Goal: Task Accomplishment & Management: Complete application form

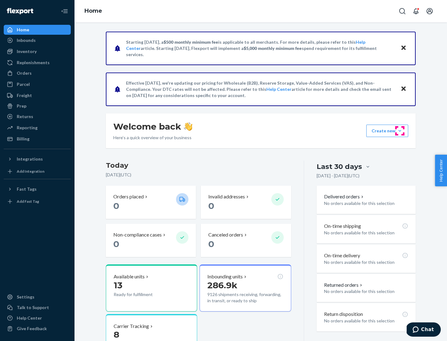
click at [399, 131] on button "Create new Create new inbound Create new order Create new product" at bounding box center [387, 131] width 42 height 12
click at [37, 40] on div "Inbounds" at bounding box center [37, 40] width 66 height 9
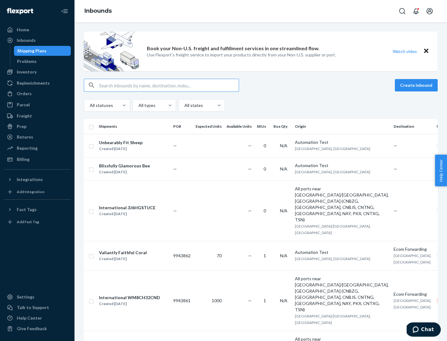
click at [417, 85] on button "Create inbound" at bounding box center [415, 85] width 43 height 12
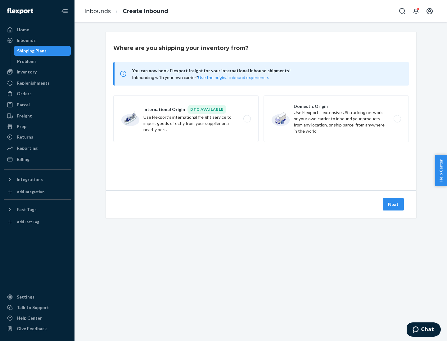
click at [336, 119] on label "Domestic Origin Use Flexport’s extensive US trucking network or your own carrie…" at bounding box center [335, 119] width 145 height 47
click at [397, 119] on input "Domestic Origin Use Flexport’s extensive US trucking network or your own carrie…" at bounding box center [399, 119] width 4 height 4
radio input "true"
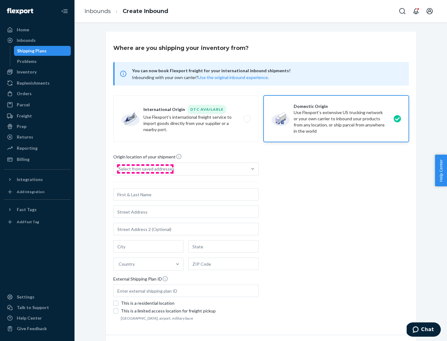
click at [145, 169] on div "Select from saved addresses" at bounding box center [146, 169] width 56 height 6
click at [119, 169] on input "Select from saved addresses" at bounding box center [118, 169] width 1 height 6
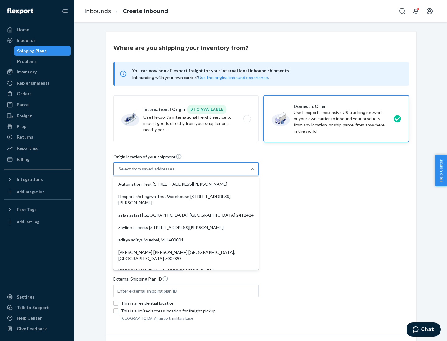
scroll to position [2, 0]
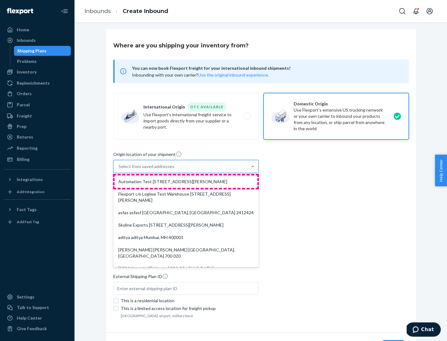
click at [186, 182] on div "Automation Test [STREET_ADDRESS][PERSON_NAME]" at bounding box center [185, 182] width 143 height 12
click at [119, 170] on input "option Automation Test [STREET_ADDRESS][PERSON_NAME]. 9 results available. Use …" at bounding box center [118, 166] width 1 height 6
type input "Automation Test"
type input "9th Floor"
type input "[GEOGRAPHIC_DATA]"
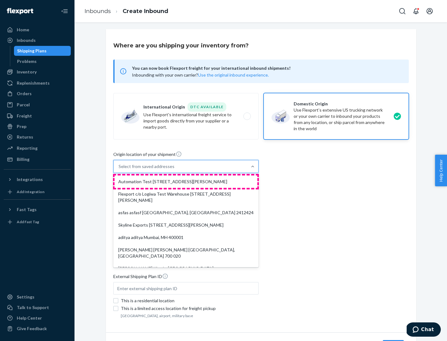
type input "CA"
type input "94104"
type input "[STREET_ADDRESS][PERSON_NAME]"
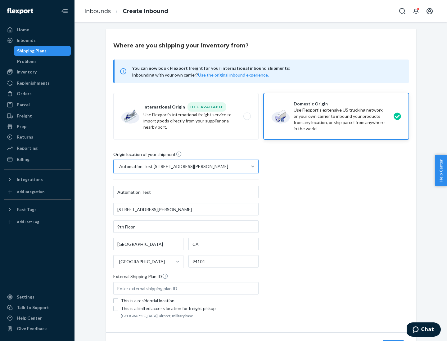
scroll to position [36, 0]
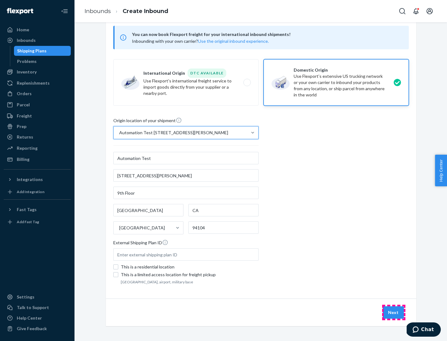
click at [393, 313] on button "Next" at bounding box center [392, 312] width 21 height 12
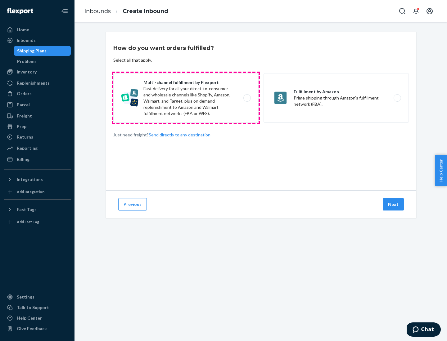
click at [186, 98] on label "Multi-channel fulfillment by Flexport Fast delivery for all your direct-to-cons…" at bounding box center [185, 98] width 145 height 50
click at [247, 98] on input "Multi-channel fulfillment by Flexport Fast delivery for all your direct-to-cons…" at bounding box center [249, 98] width 4 height 4
radio input "true"
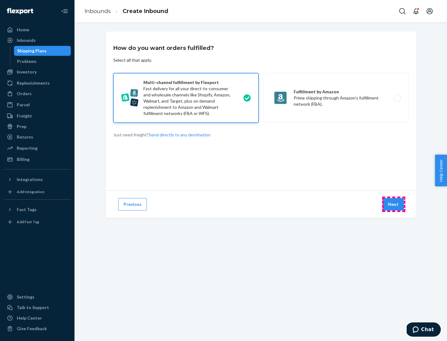
click at [393, 204] on button "Next" at bounding box center [392, 204] width 21 height 12
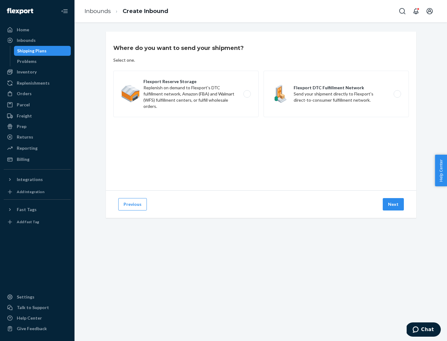
click at [336, 94] on label "Flexport DTC Fulfillment Network Send your shipment directly to Flexport's dire…" at bounding box center [335, 94] width 145 height 47
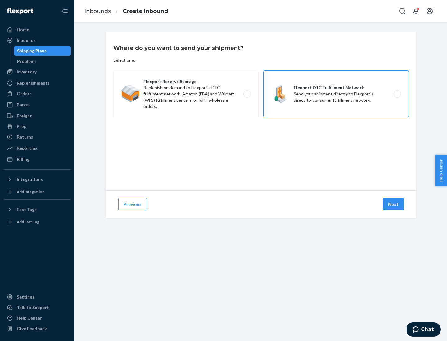
click at [397, 94] on input "Flexport DTC Fulfillment Network Send your shipment directly to Flexport's dire…" at bounding box center [399, 94] width 4 height 4
radio input "true"
click at [393, 204] on button "Next" at bounding box center [392, 204] width 21 height 12
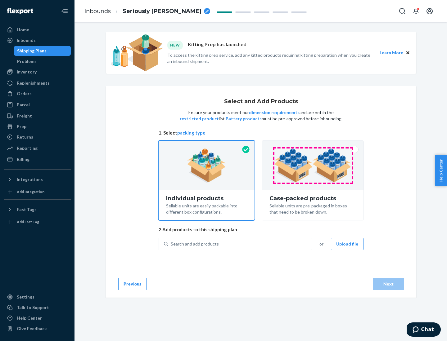
click at [313, 166] on img at bounding box center [312, 166] width 77 height 34
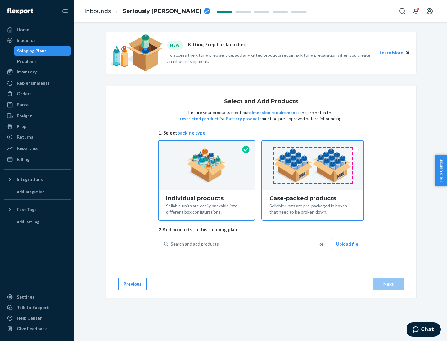
click at [313, 145] on input "Case-packed products Sellable units are pre-packaged in boxes that need to be b…" at bounding box center [312, 143] width 4 height 4
radio input "true"
radio input "false"
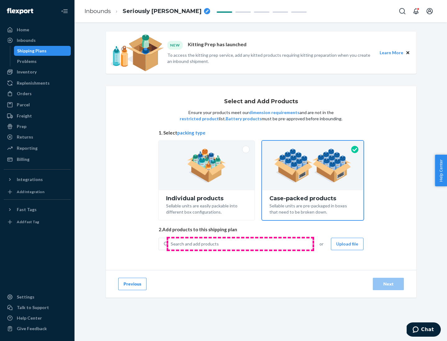
click at [240, 244] on div "Search and add products" at bounding box center [239, 243] width 143 height 11
click at [171, 244] on input "Search and add products" at bounding box center [171, 244] width 1 height 6
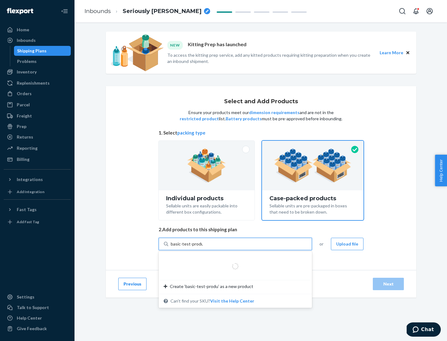
type input "basic-test-product-1"
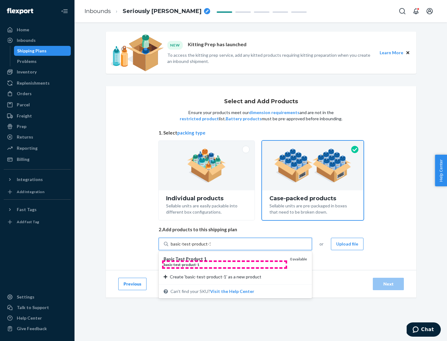
click at [224, 265] on div "basic - test - product - 1" at bounding box center [223, 264] width 121 height 5
click at [210, 247] on input "basic-test-product-1" at bounding box center [191, 244] width 40 height 6
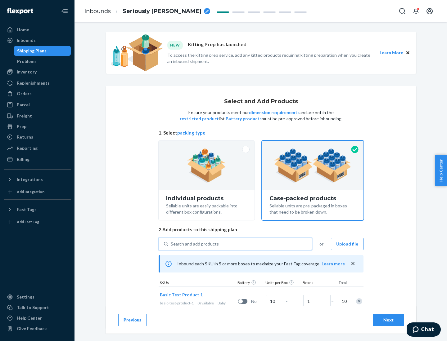
scroll to position [22, 0]
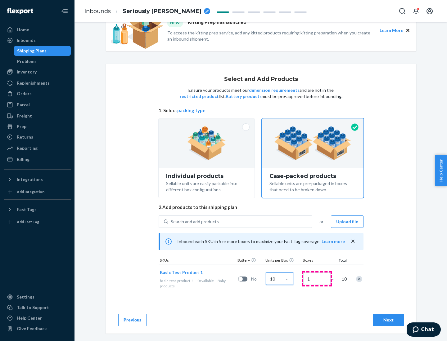
type input "10"
type input "7"
click at [388, 320] on div "Next" at bounding box center [388, 320] width 20 height 6
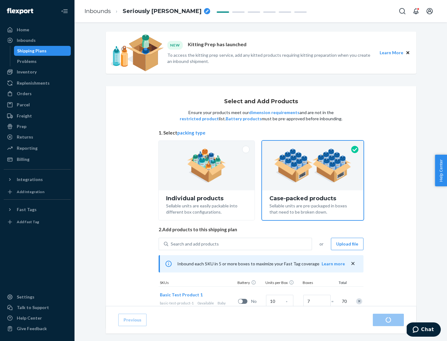
radio input "true"
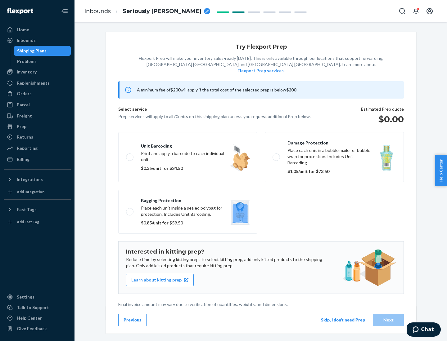
scroll to position [2, 0]
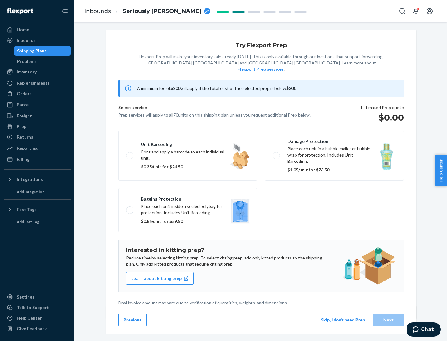
click at [188, 198] on label "Bagging protection Place each unit inside a sealed polybag for protection. Incl…" at bounding box center [187, 210] width 139 height 44
click at [130, 208] on input "Bagging protection Place each unit inside a sealed polybag for protection. Incl…" at bounding box center [128, 210] width 4 height 4
checkbox input "true"
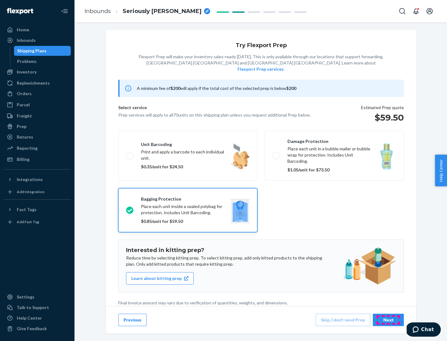
click at [388, 320] on div "Next" at bounding box center [388, 320] width 20 height 6
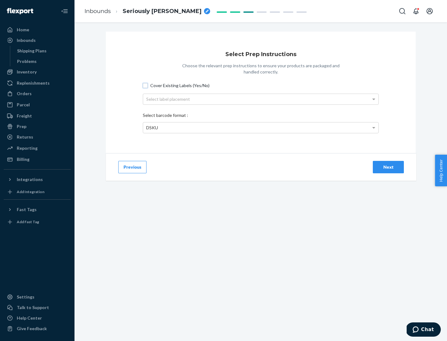
click at [145, 85] on input "Cover Existing Labels (Yes/No)" at bounding box center [145, 85] width 5 height 5
checkbox input "true"
click at [260, 99] on div "Select label placement" at bounding box center [260, 99] width 235 height 11
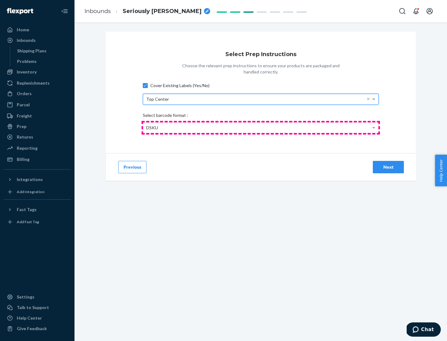
click at [260, 127] on div "DSKU" at bounding box center [260, 127] width 235 height 11
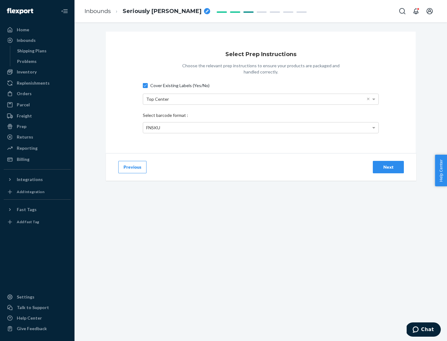
click at [388, 167] on div "Next" at bounding box center [388, 167] width 20 height 6
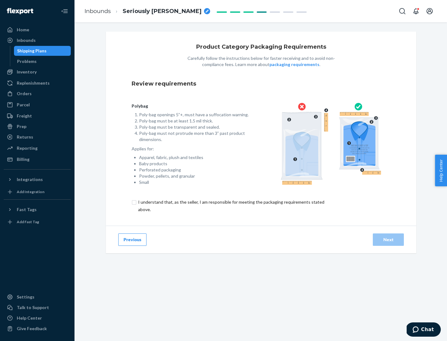
click at [230, 206] on input "checkbox" at bounding box center [234, 205] width 206 height 15
checkbox input "true"
click at [388, 239] on div "Next" at bounding box center [388, 240] width 20 height 6
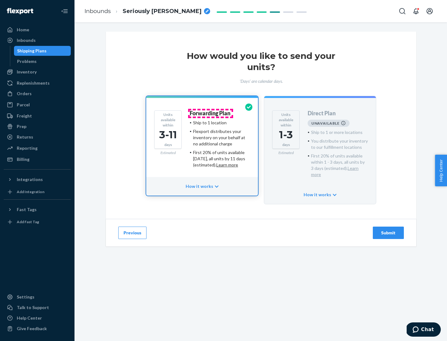
click at [210, 113] on h4 "Forwarding Plan" at bounding box center [209, 113] width 41 height 6
click at [388, 230] on div "Submit" at bounding box center [388, 233] width 20 height 6
